Goal: Information Seeking & Learning: Understand process/instructions

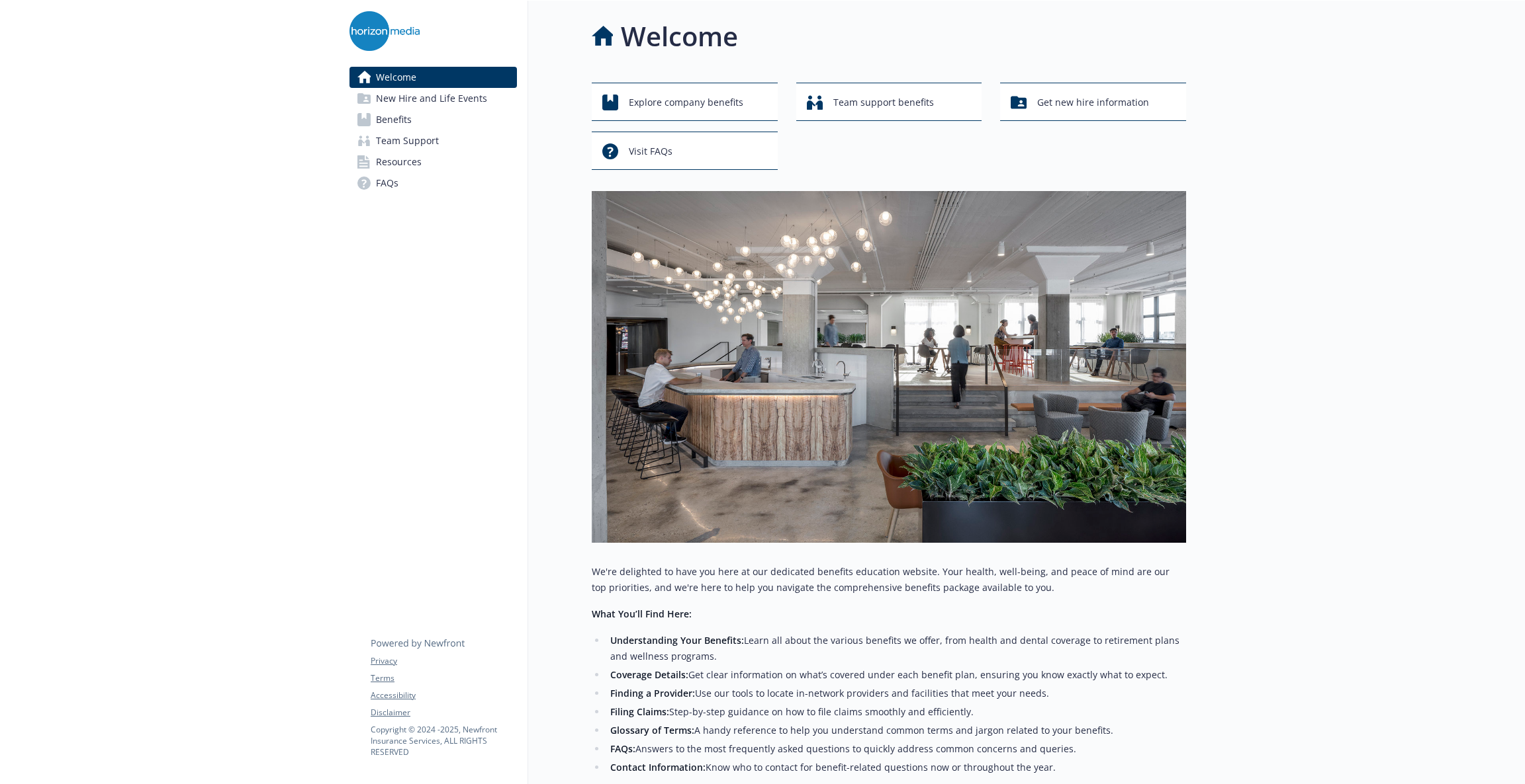
click at [396, 120] on span "Benefits" at bounding box center [393, 120] width 35 height 21
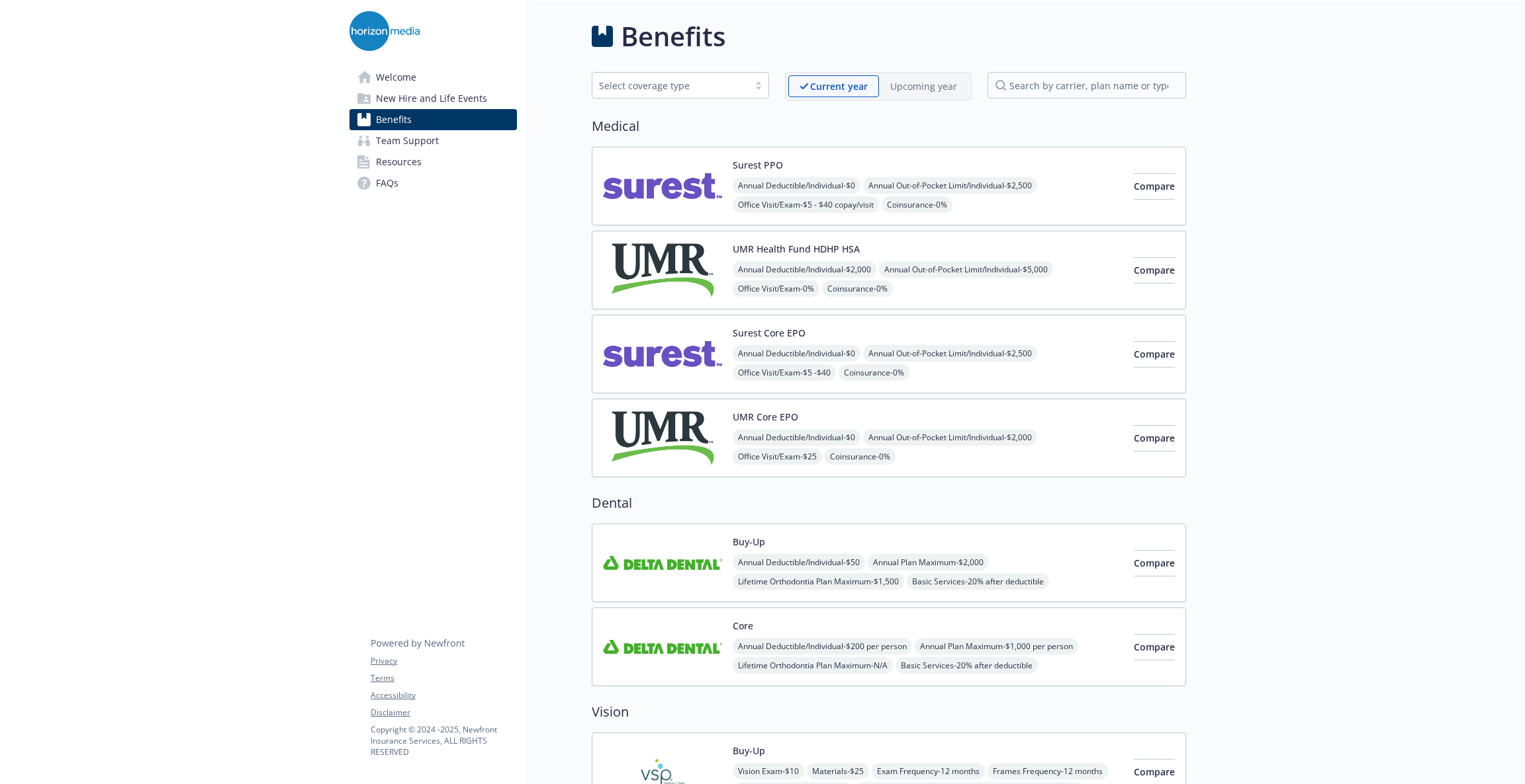
click at [396, 185] on span "FAQs" at bounding box center [387, 183] width 23 height 21
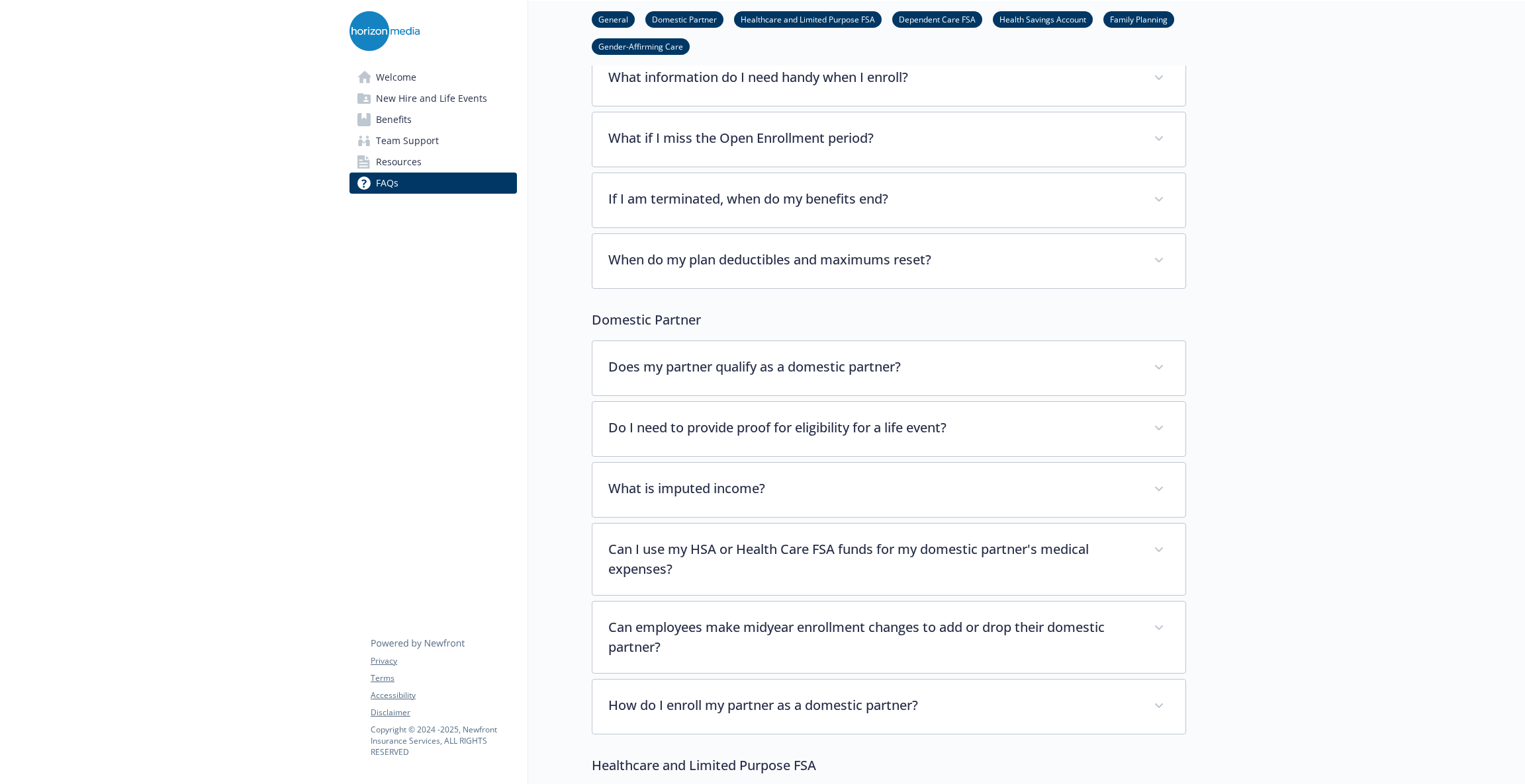
scroll to position [118, 0]
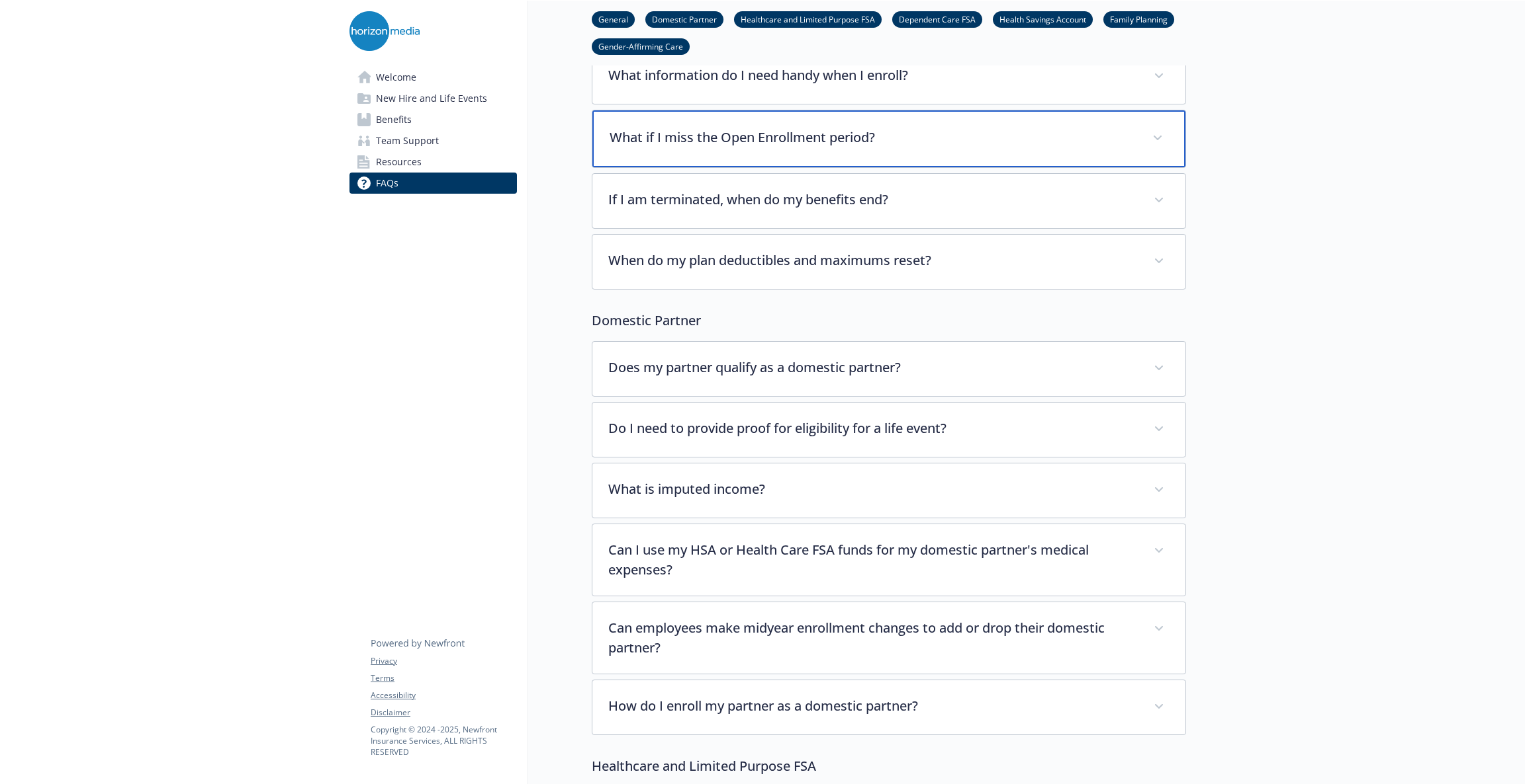
click at [960, 128] on p "What if I miss the Open Enrollment period?" at bounding box center [872, 137] width 527 height 20
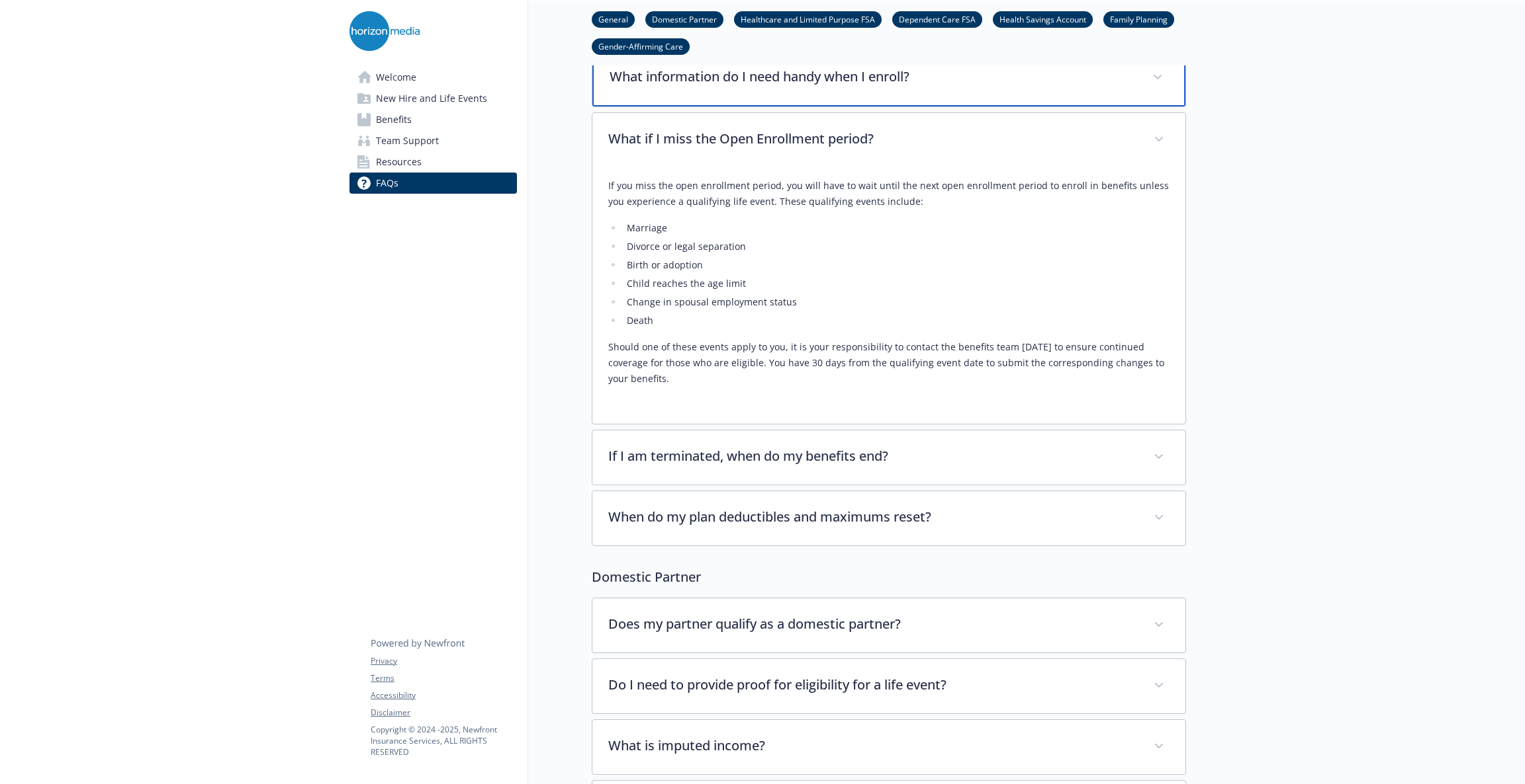
click at [1026, 86] on div "What information do I need handy when I enroll?" at bounding box center [888, 78] width 593 height 57
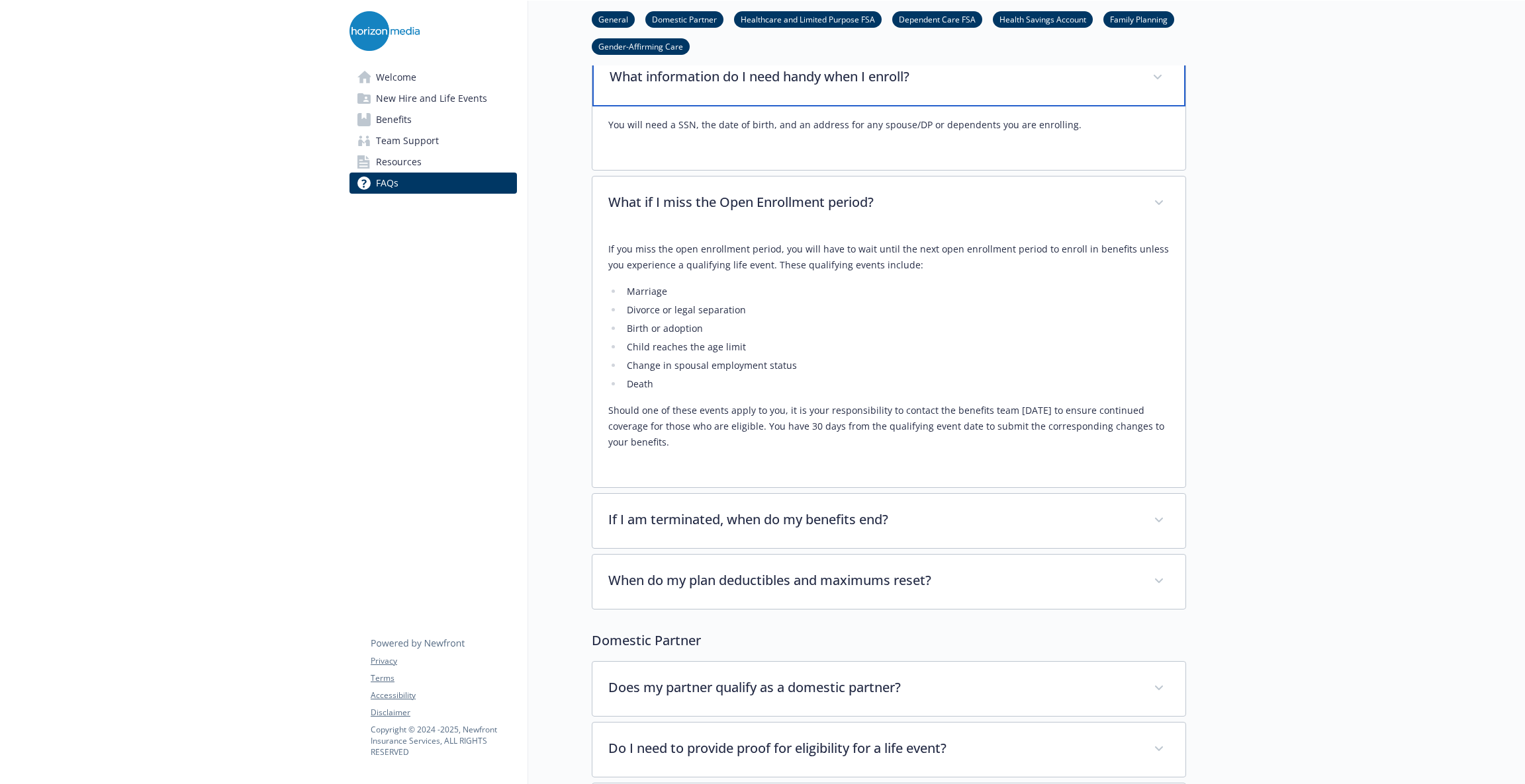
click at [1150, 72] on span at bounding box center [1157, 77] width 21 height 21
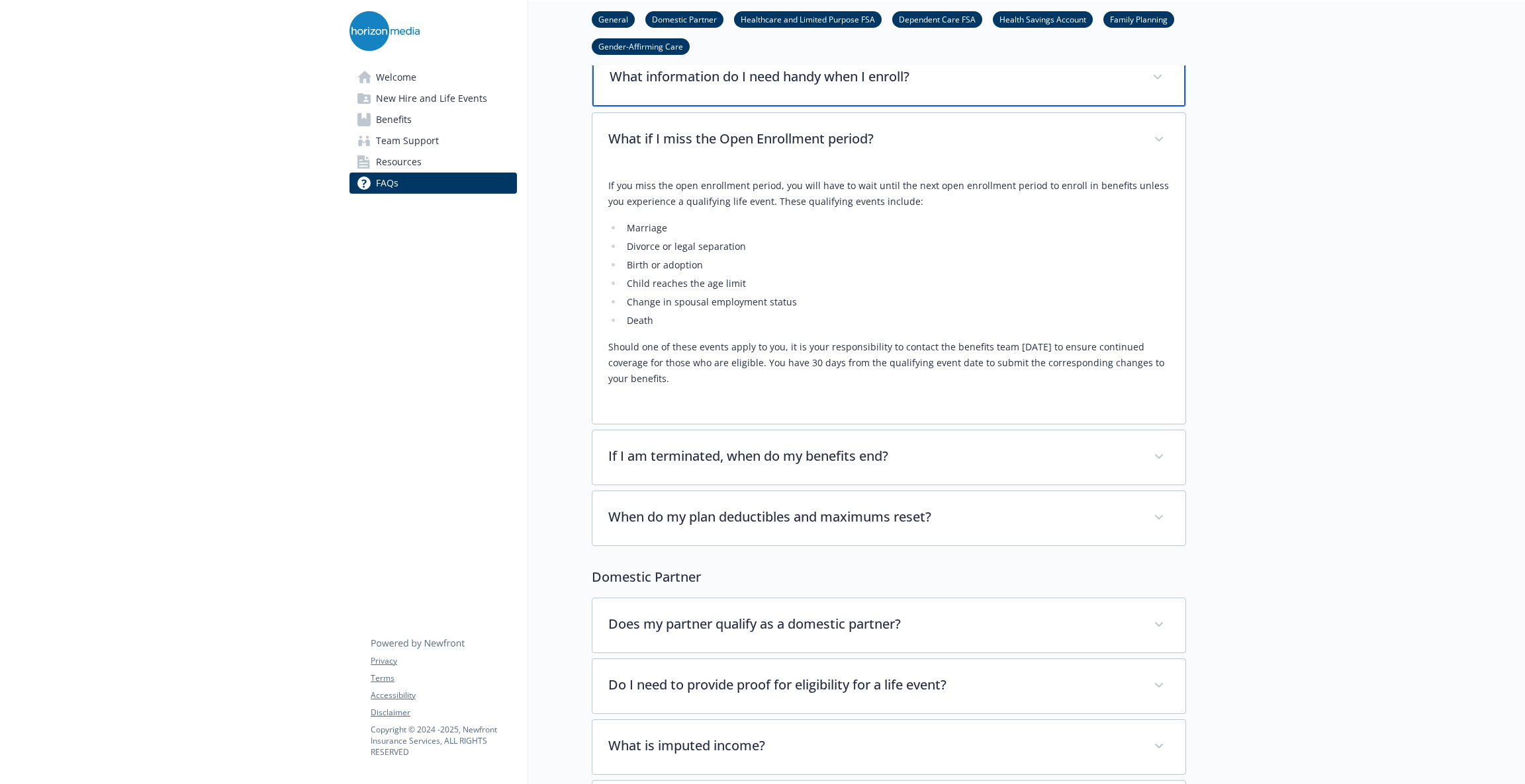
click at [1150, 72] on span at bounding box center [1157, 77] width 21 height 21
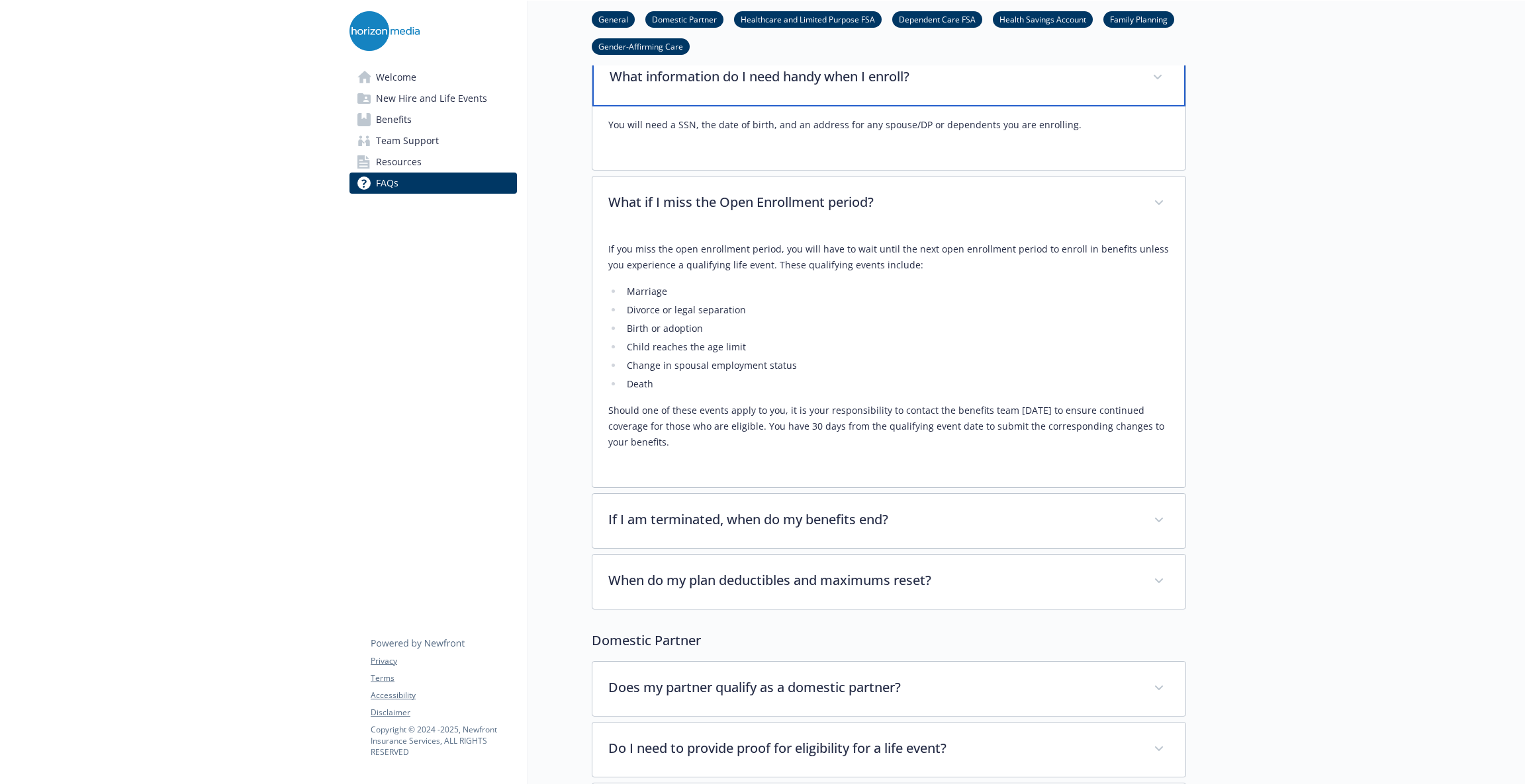
click at [1150, 72] on span at bounding box center [1157, 77] width 21 height 21
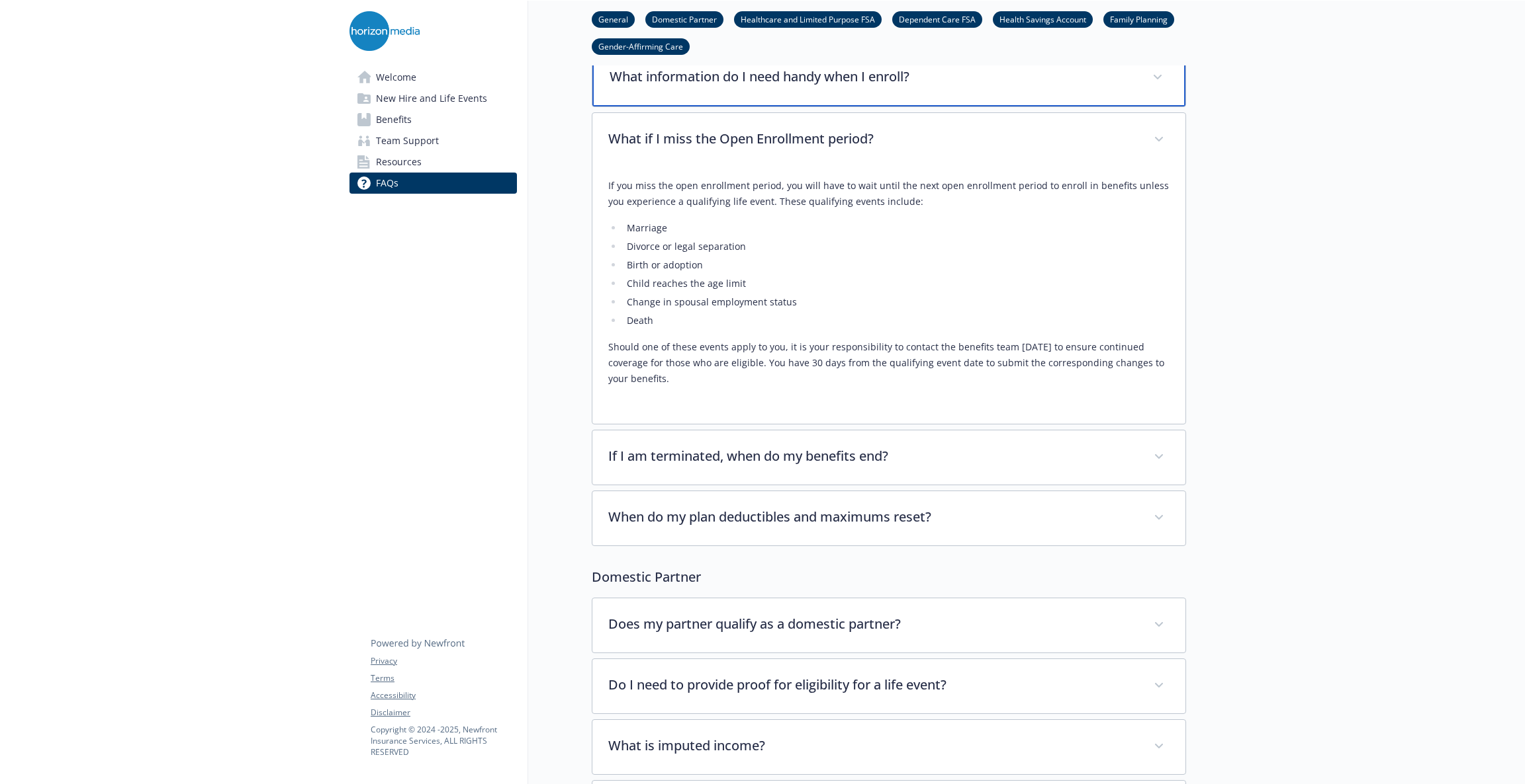
click at [1150, 72] on span at bounding box center [1157, 77] width 21 height 21
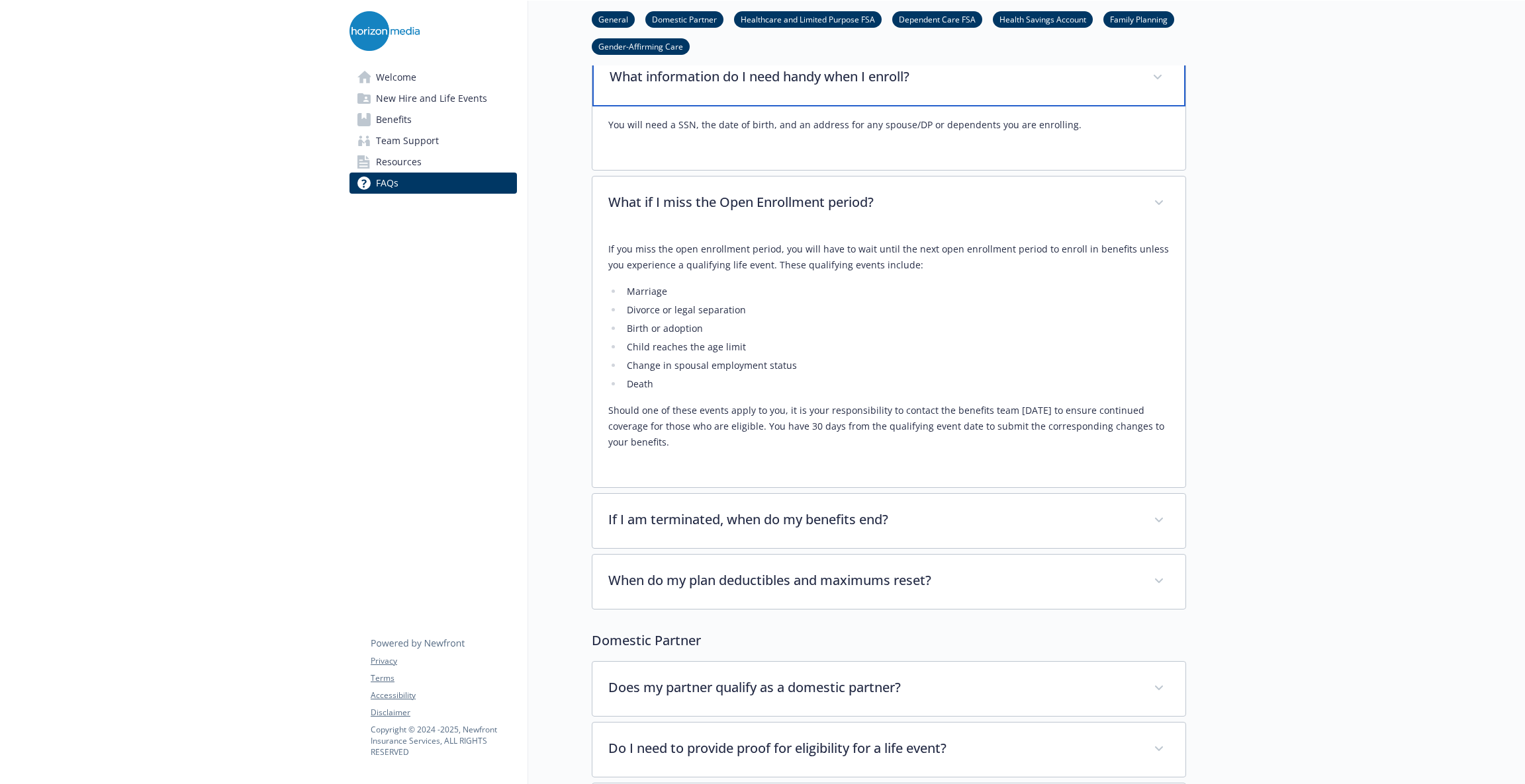
click at [1159, 82] on span at bounding box center [1157, 77] width 21 height 21
